Goal: Information Seeking & Learning: Compare options

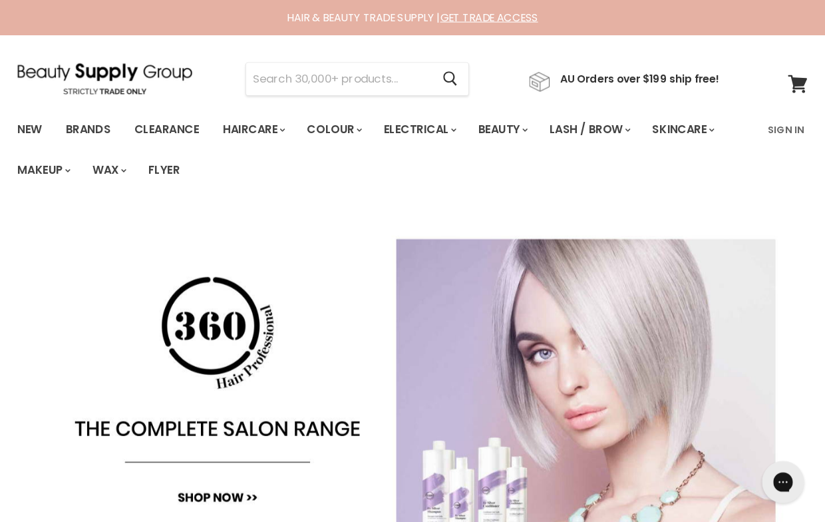
scroll to position [3, 0]
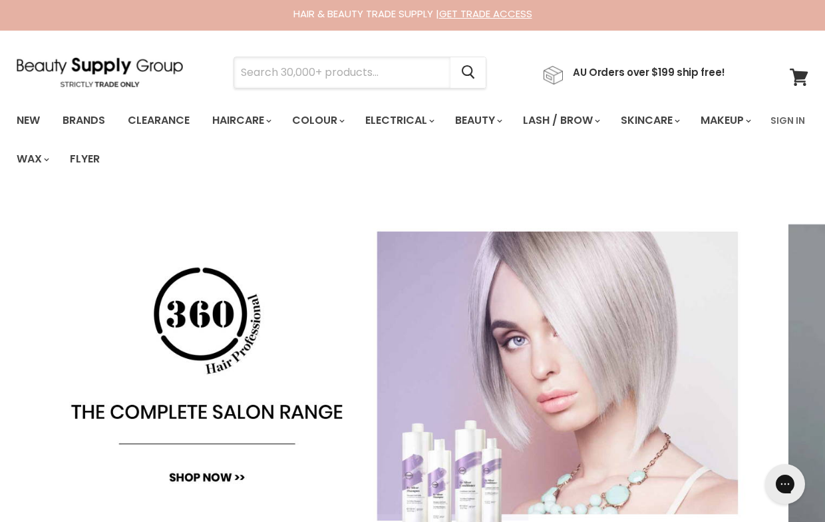
click at [353, 72] on input "Search" at bounding box center [342, 72] width 216 height 31
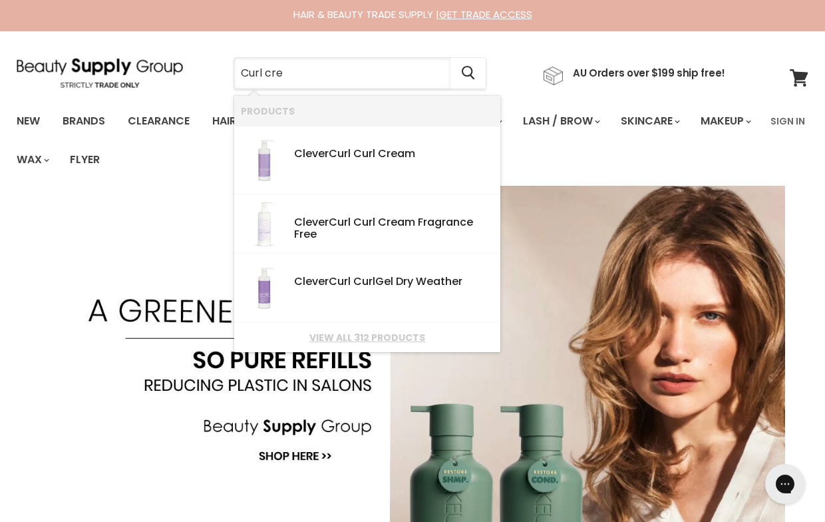
type input "Curl crea"
click at [372, 156] on b "Curl" at bounding box center [364, 153] width 22 height 15
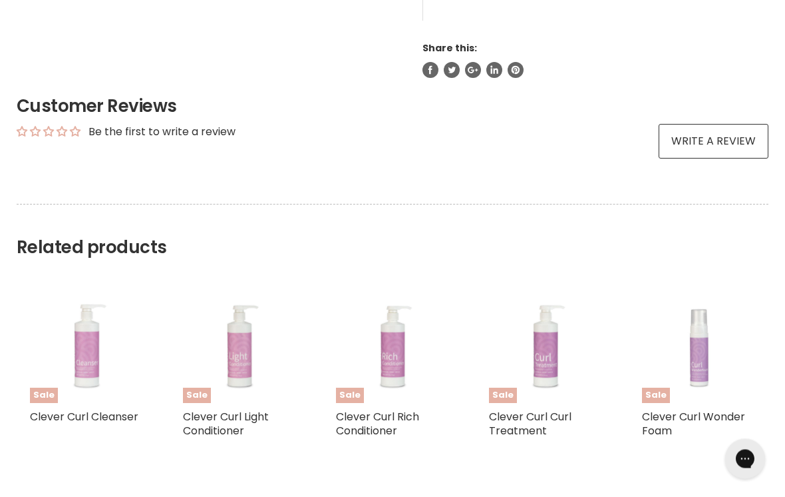
scroll to position [697, 0]
click at [224, 418] on link "Clever Curl Light Conditioner" at bounding box center [226, 423] width 86 height 29
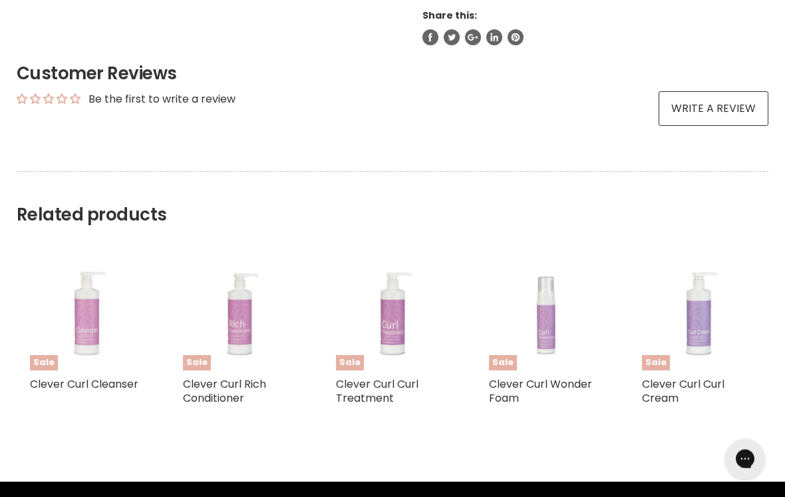
scroll to position [731, 0]
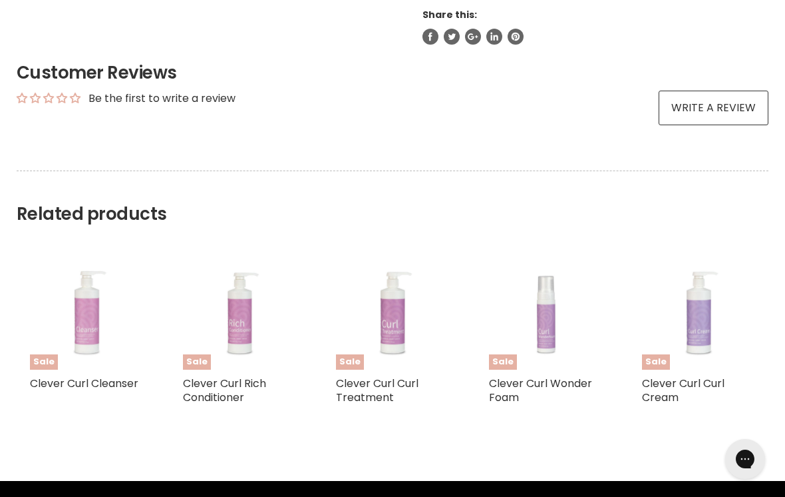
click at [668, 375] on link "Clever Curl Curl Cream" at bounding box center [683, 389] width 83 height 29
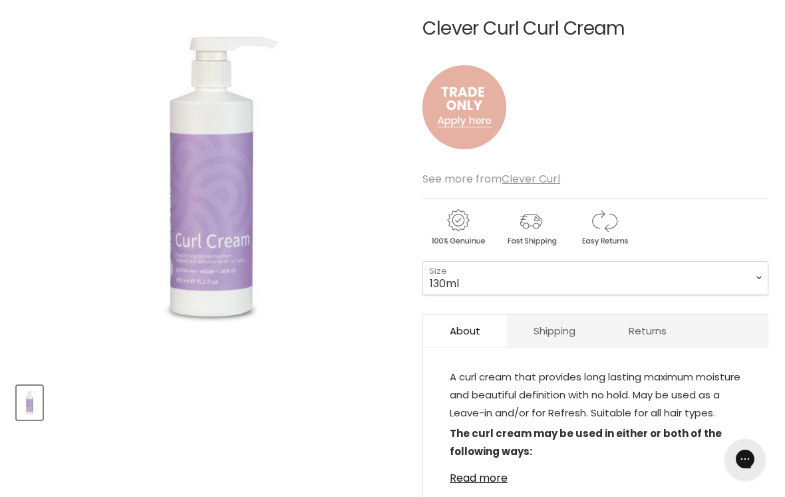
scroll to position [195, 0]
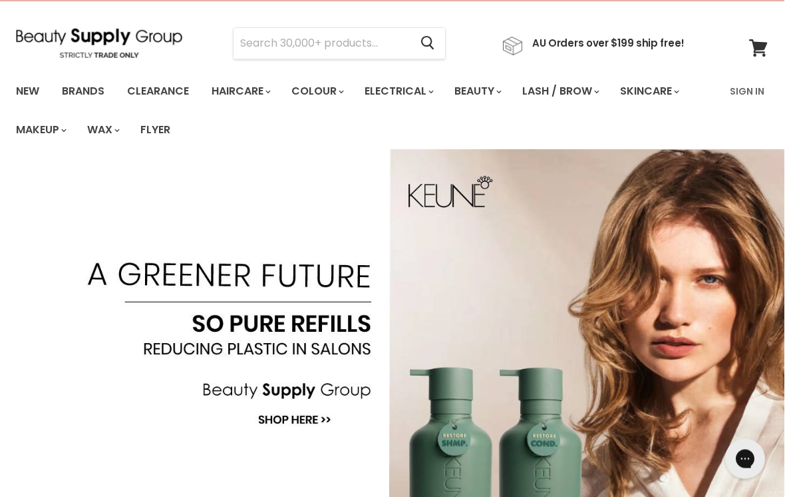
scroll to position [0, 1]
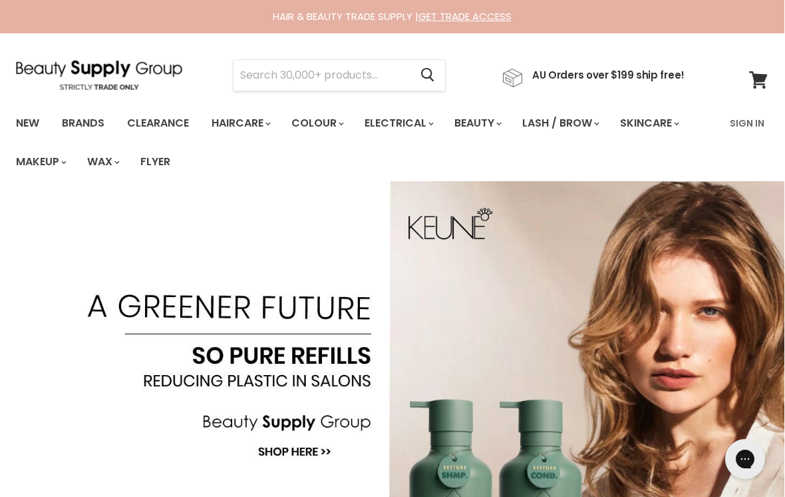
click at [323, 67] on input "Search" at bounding box center [322, 75] width 176 height 31
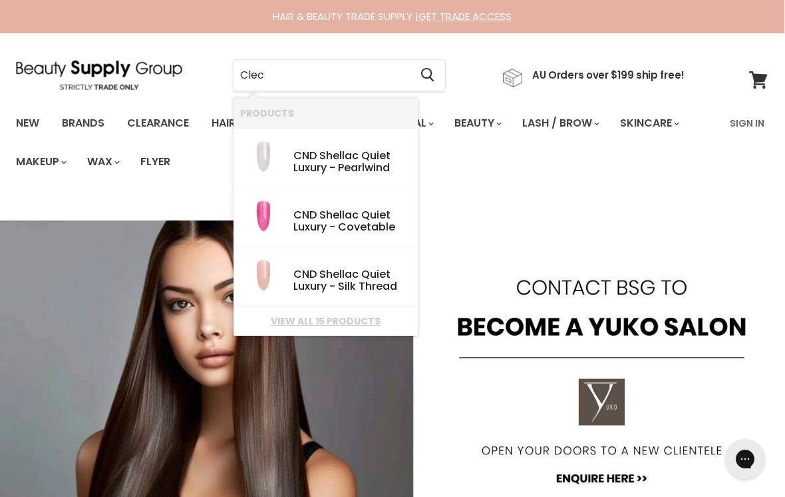
type input "Cle"
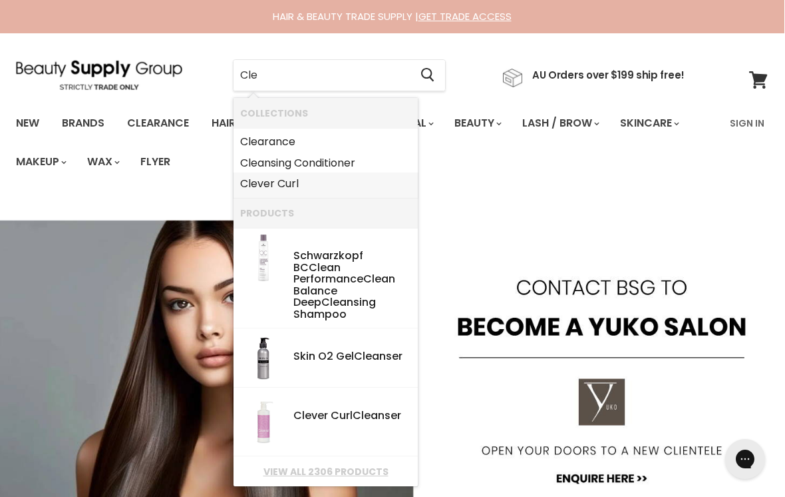
click at [278, 182] on link "Cle ver Curl" at bounding box center [325, 183] width 171 height 21
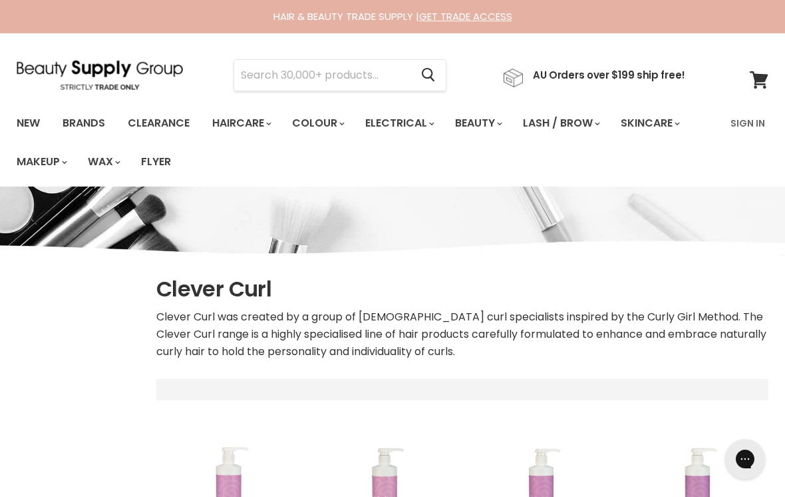
select select "manual"
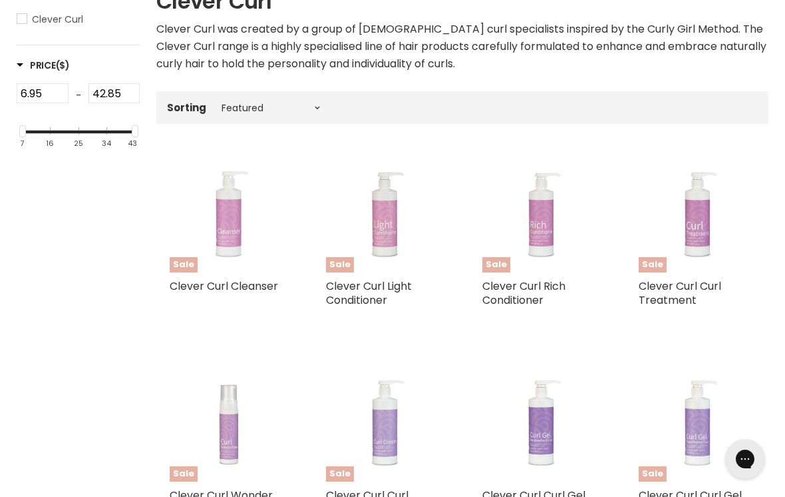
scroll to position [284, 0]
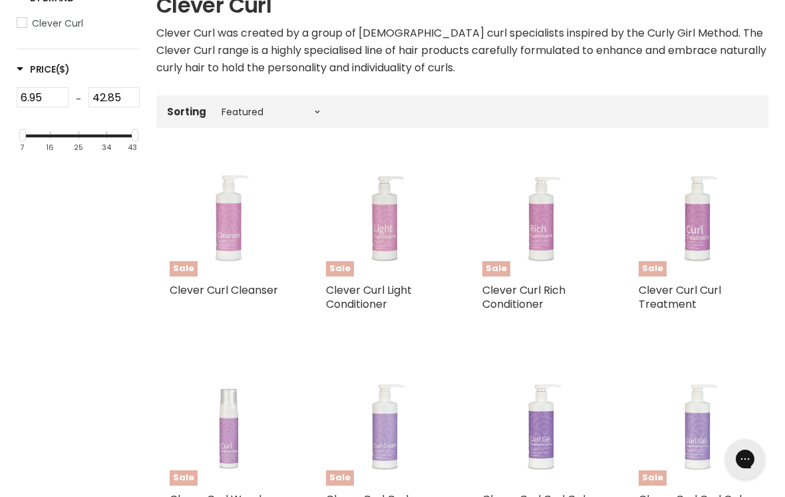
click at [356, 290] on link "Clever Curl Light Conditioner" at bounding box center [369, 296] width 86 height 29
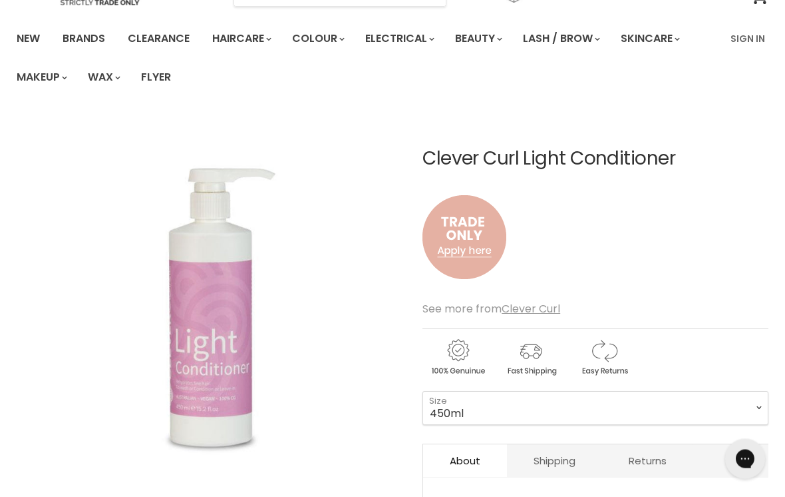
scroll to position [85, 0]
click at [455, 238] on img "Main content" at bounding box center [465, 237] width 84 height 110
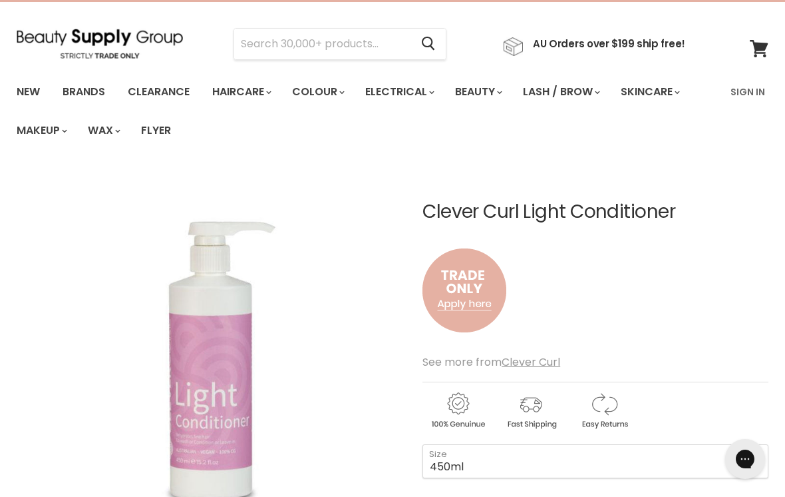
scroll to position [27, 0]
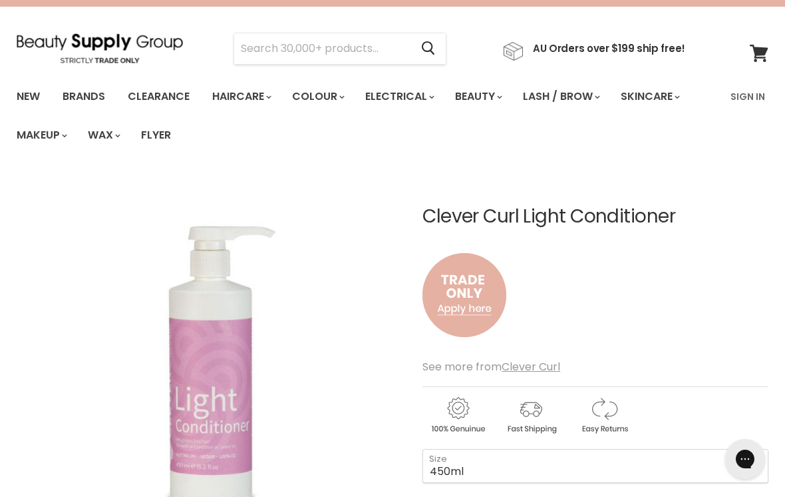
click at [550, 199] on div "Clever Curl Light Conditioner No reviews See more from Clever Curl 450ml - 1L -…" at bounding box center [596, 461] width 346 height 576
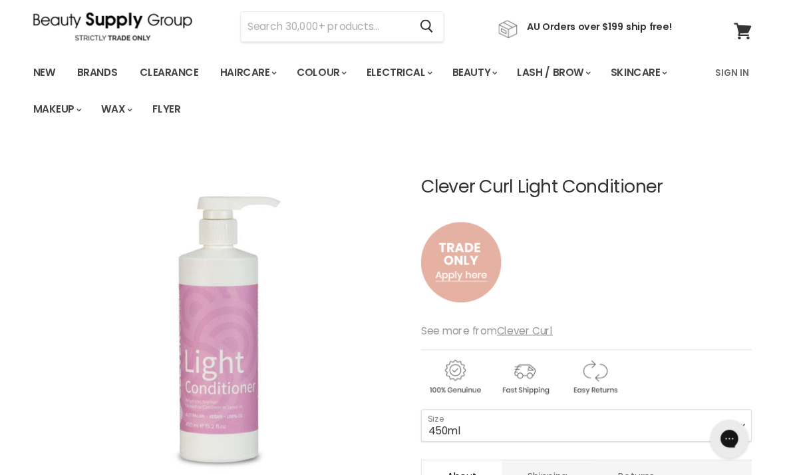
scroll to position [59, 0]
